Goal: Find specific page/section: Locate item on page

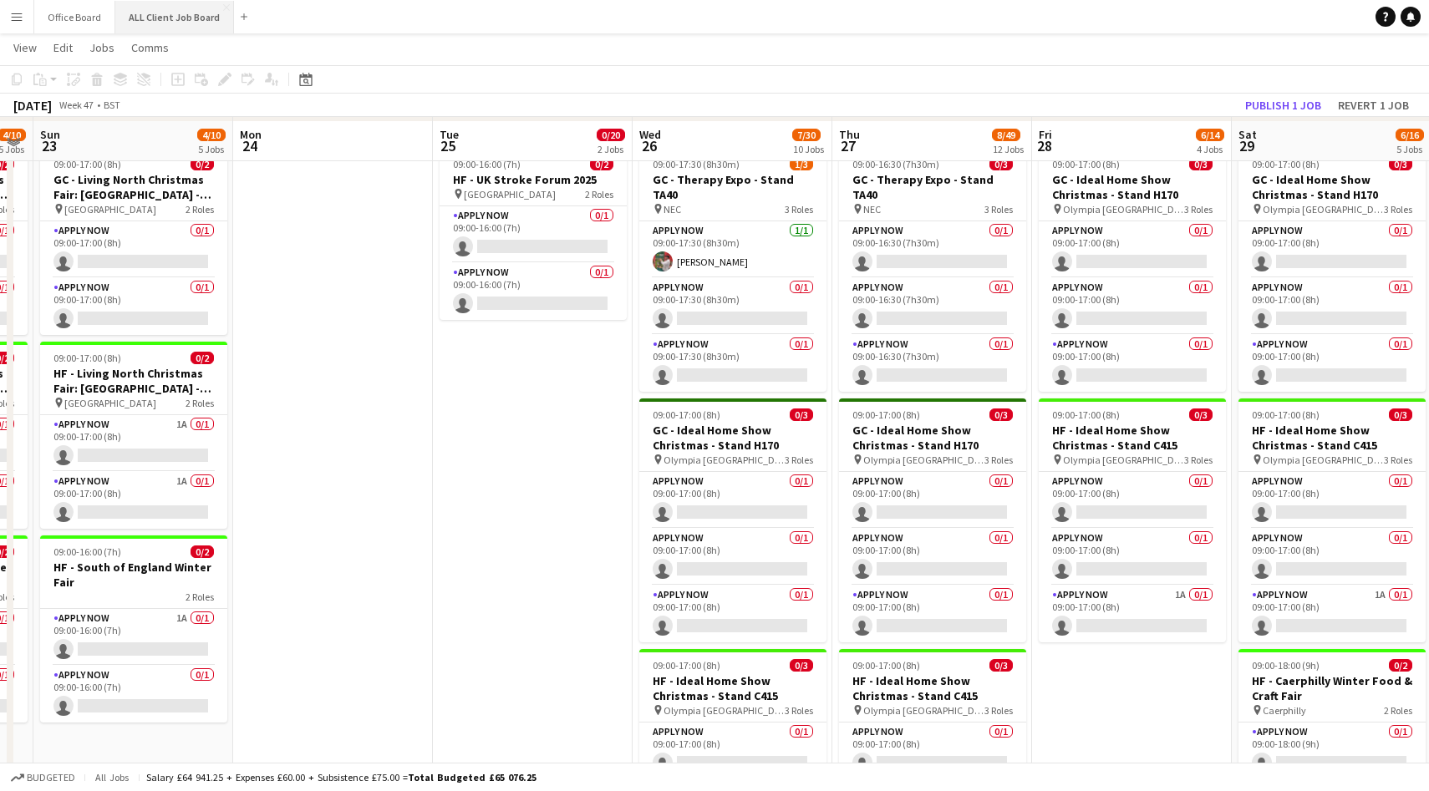
scroll to position [110, 0]
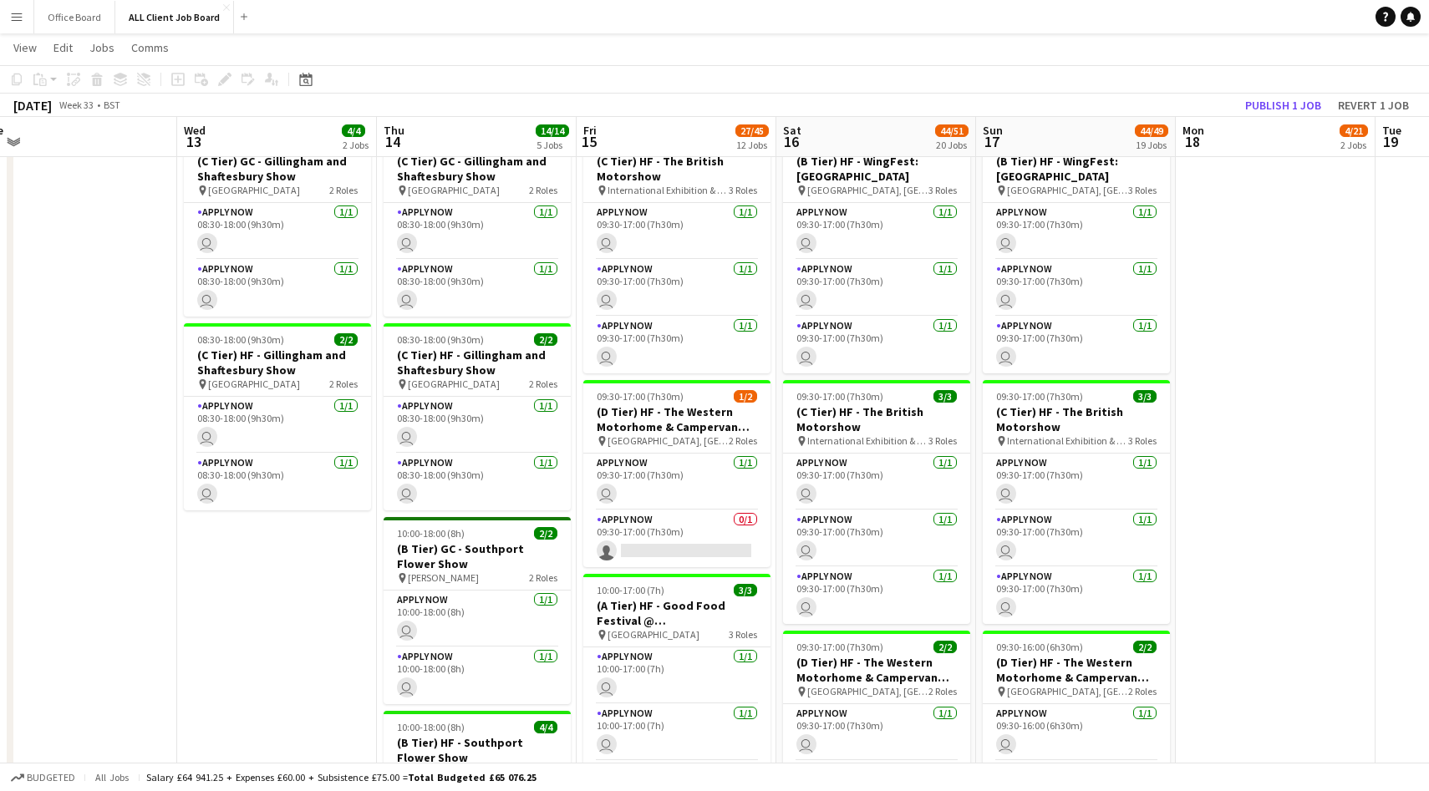
scroll to position [784, 0]
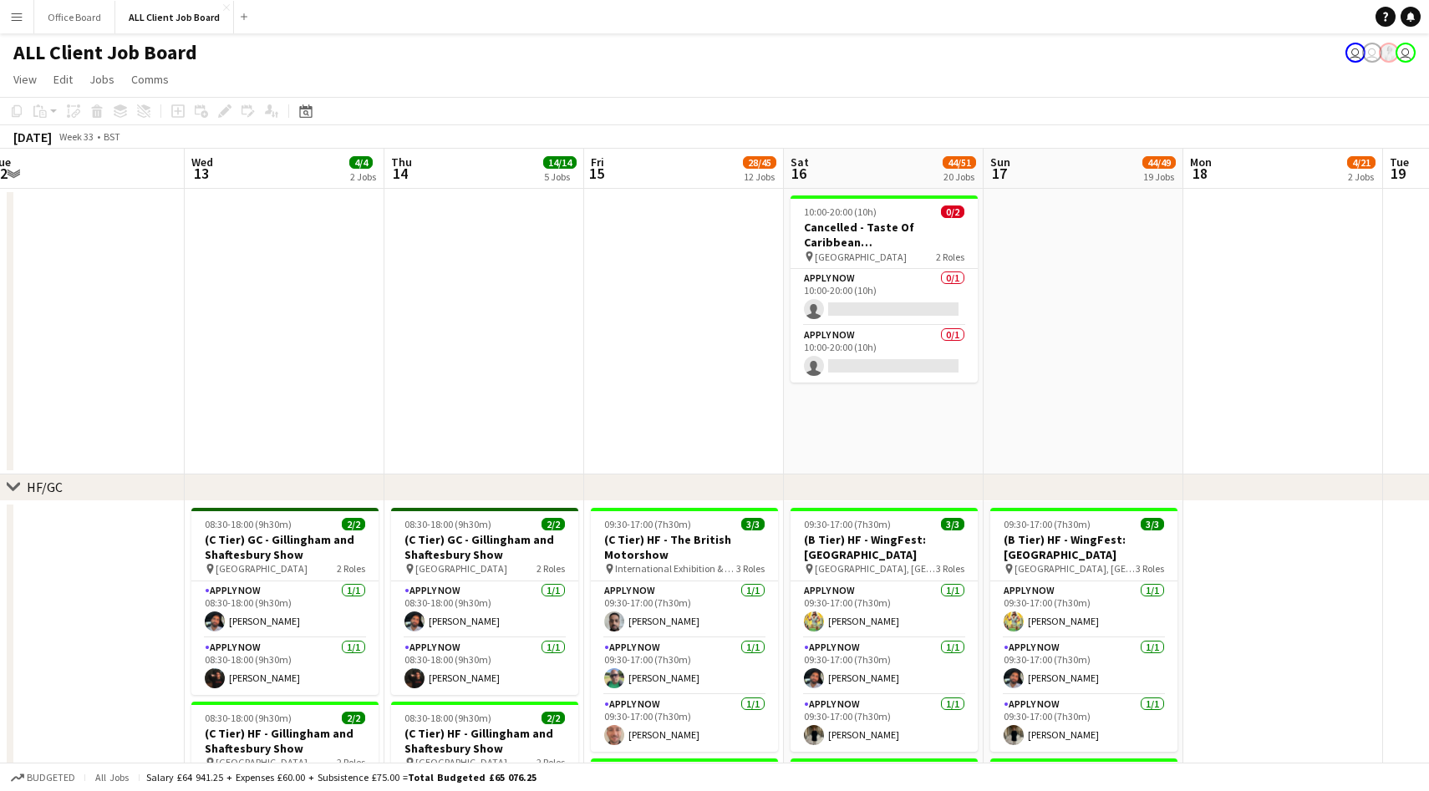
scroll to position [0, 601]
